Goal: Information Seeking & Learning: Learn about a topic

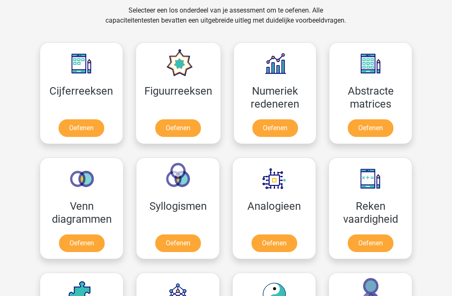
scroll to position [351, 0]
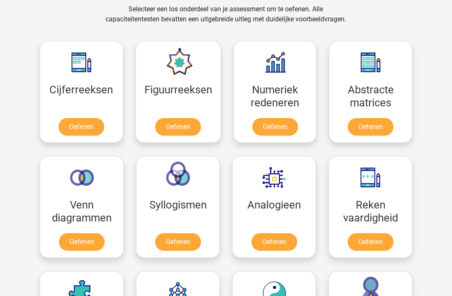
click at [64, 119] on link "Oefenen" at bounding box center [82, 127] width 46 height 18
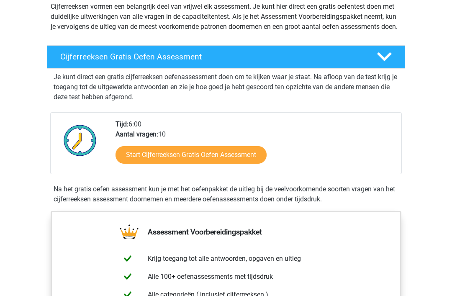
scroll to position [56, 0]
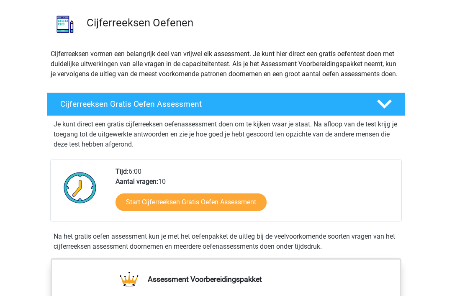
click at [142, 204] on link "Start Cijferreeksen Gratis Oefen Assessment" at bounding box center [190, 202] width 151 height 18
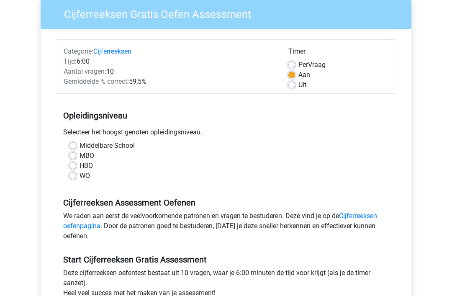
scroll to position [68, 0]
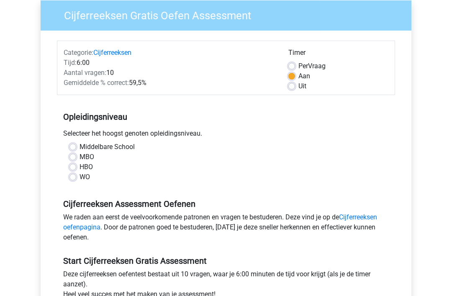
click at [79, 167] on label "HBO" at bounding box center [85, 167] width 13 height 10
click at [71, 167] on input "HBO" at bounding box center [72, 166] width 7 height 8
radio input "true"
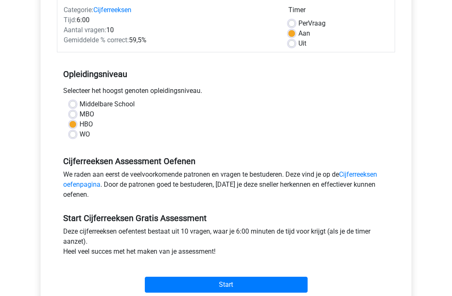
scroll to position [112, 0]
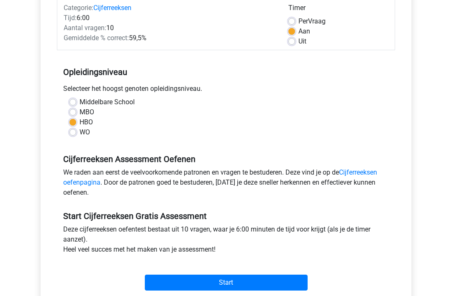
click at [278, 281] on input "Start" at bounding box center [226, 283] width 163 height 16
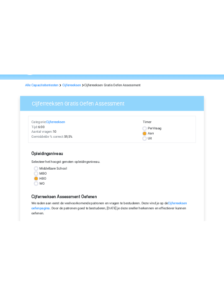
scroll to position [0, 0]
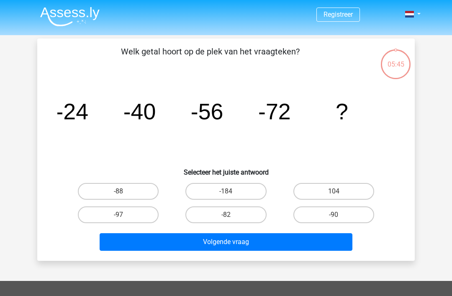
click at [138, 191] on label "-88" at bounding box center [118, 191] width 81 height 17
click at [124, 191] on input "-88" at bounding box center [120, 193] width 5 height 5
radio input "true"
click at [181, 240] on button "Volgende vraag" at bounding box center [226, 242] width 253 height 18
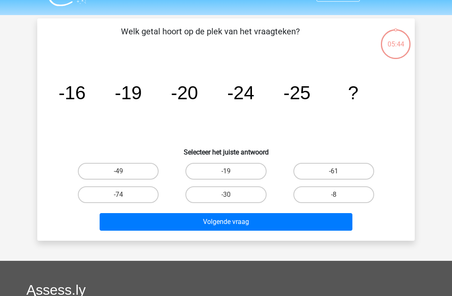
scroll to position [38, 0]
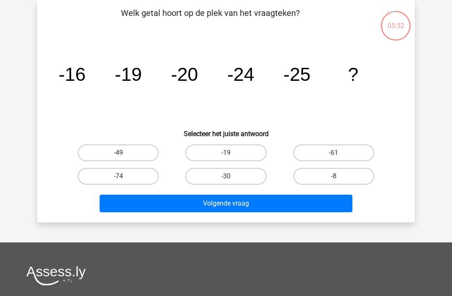
click at [244, 183] on label "-30" at bounding box center [225, 176] width 81 height 17
click at [231, 181] on input "-30" at bounding box center [228, 178] width 5 height 5
radio input "true"
click at [253, 206] on button "Volgende vraag" at bounding box center [226, 203] width 253 height 18
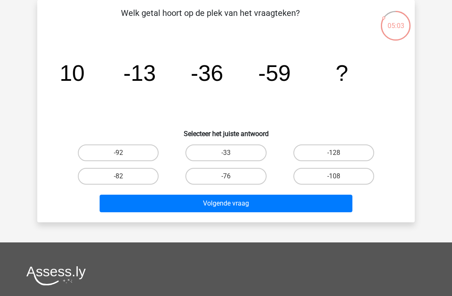
click at [139, 179] on label "-82" at bounding box center [118, 176] width 81 height 17
click at [124, 179] on input "-82" at bounding box center [120, 178] width 5 height 5
radio input "true"
click at [151, 208] on button "Volgende vraag" at bounding box center [226, 203] width 253 height 18
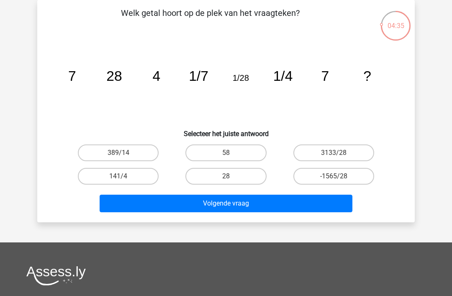
click at [243, 180] on label "28" at bounding box center [225, 176] width 81 height 17
click at [231, 180] on input "28" at bounding box center [228, 178] width 5 height 5
radio input "true"
click at [205, 208] on button "Volgende vraag" at bounding box center [226, 203] width 253 height 18
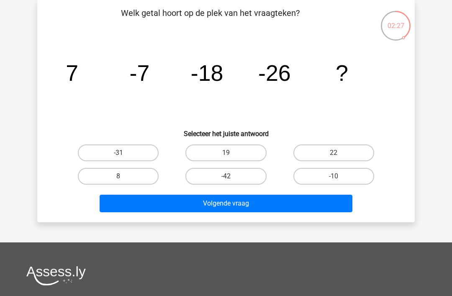
click at [252, 176] on label "-42" at bounding box center [225, 176] width 81 height 17
click at [231, 176] on input "-42" at bounding box center [228, 178] width 5 height 5
radio input "true"
click at [257, 202] on button "Volgende vraag" at bounding box center [226, 203] width 253 height 18
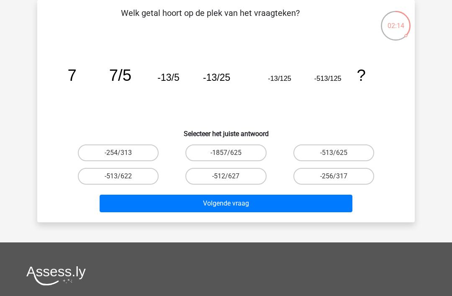
click at [363, 160] on label "-513/625" at bounding box center [333, 152] width 81 height 17
click at [339, 158] on input "-513/625" at bounding box center [335, 155] width 5 height 5
radio input "true"
click at [340, 203] on button "Volgende vraag" at bounding box center [226, 203] width 253 height 18
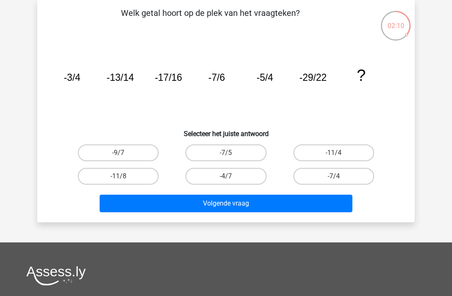
click at [342, 184] on label "-7/4" at bounding box center [333, 176] width 81 height 17
click at [339, 181] on input "-7/4" at bounding box center [335, 178] width 5 height 5
radio input "true"
click at [338, 195] on button "Volgende vraag" at bounding box center [226, 203] width 253 height 18
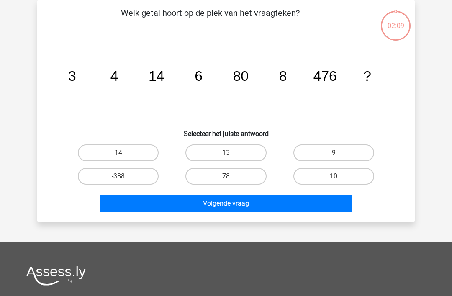
click at [360, 177] on label "10" at bounding box center [333, 176] width 81 height 17
click at [339, 177] on input "10" at bounding box center [335, 178] width 5 height 5
radio input "true"
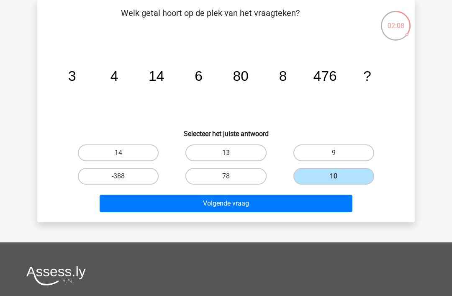
click at [328, 198] on button "Volgende vraag" at bounding box center [226, 203] width 253 height 18
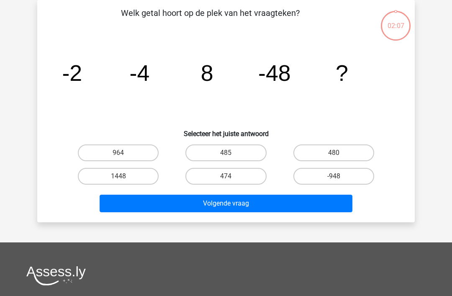
click at [335, 206] on button "Volgende vraag" at bounding box center [226, 203] width 253 height 18
click at [344, 181] on label "-948" at bounding box center [333, 176] width 81 height 17
click at [339, 181] on input "-948" at bounding box center [335, 178] width 5 height 5
radio input "true"
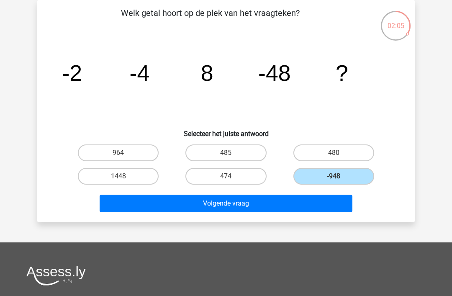
click at [335, 203] on button "Volgende vraag" at bounding box center [226, 203] width 253 height 18
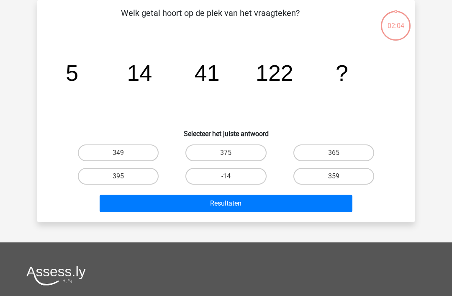
click at [340, 206] on button "Resultaten" at bounding box center [226, 203] width 253 height 18
click at [353, 171] on label "359" at bounding box center [333, 176] width 81 height 17
click at [339, 176] on input "359" at bounding box center [335, 178] width 5 height 5
radio input "true"
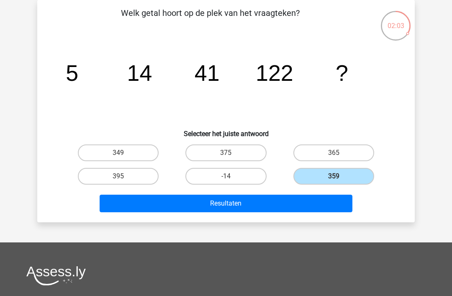
click at [332, 205] on button "Resultaten" at bounding box center [226, 203] width 253 height 18
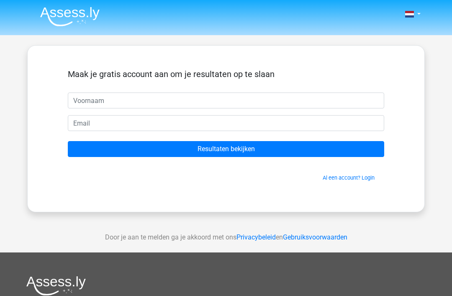
click at [355, 147] on input "Resultaten bekijken" at bounding box center [226, 149] width 316 height 16
